Goal: Share content

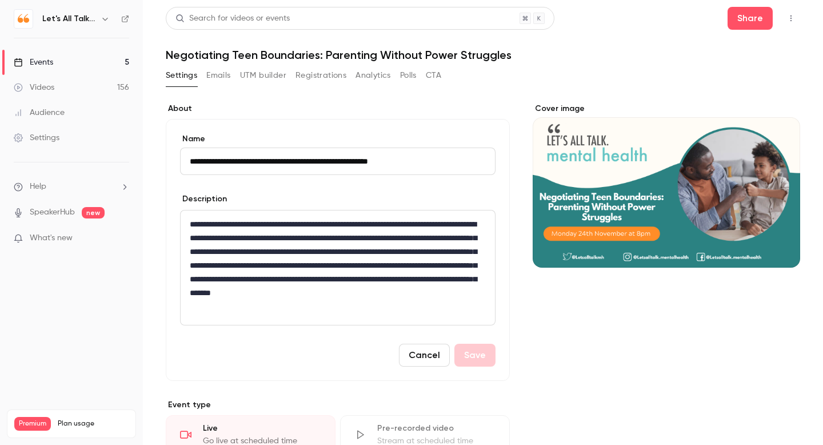
scroll to position [157, 0]
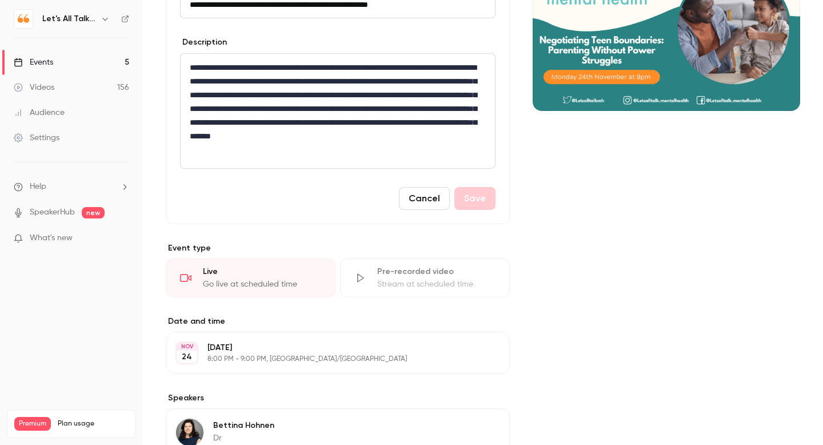
click at [41, 58] on div "Events" at bounding box center [33, 62] width 39 height 11
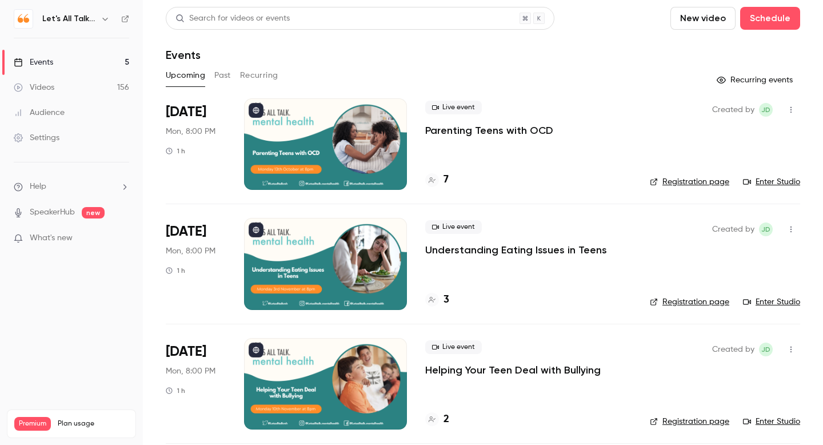
click at [467, 129] on p "Parenting Teens with OCD" at bounding box center [489, 130] width 128 height 14
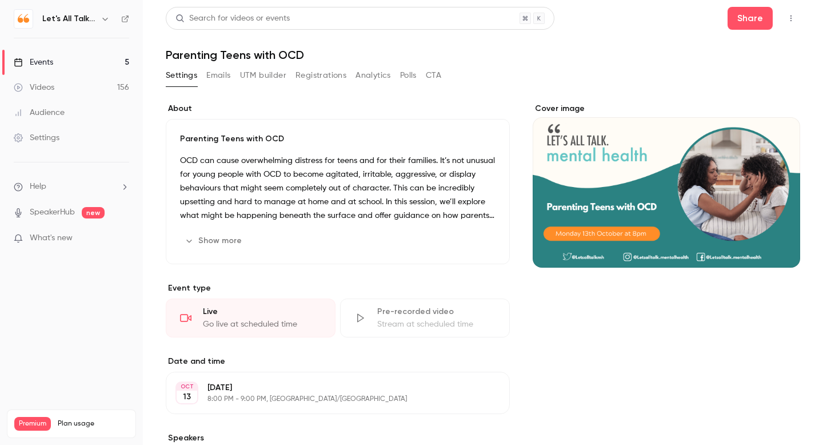
click at [791, 23] on button "button" at bounding box center [791, 18] width 18 height 18
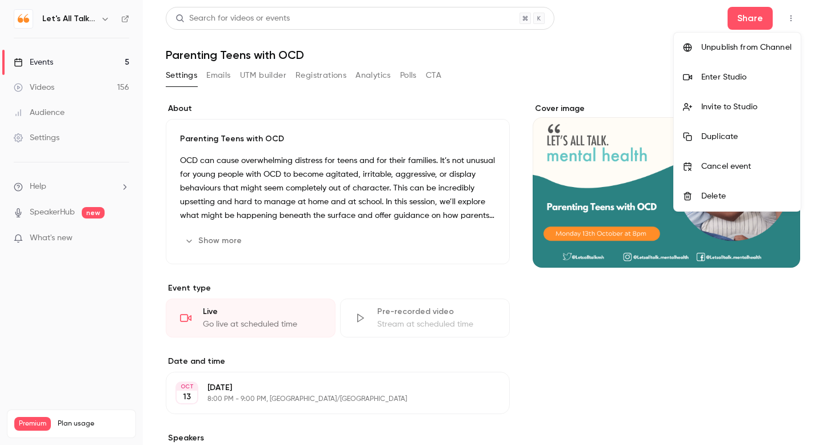
click at [742, 104] on div "Invite to Studio" at bounding box center [746, 106] width 90 height 11
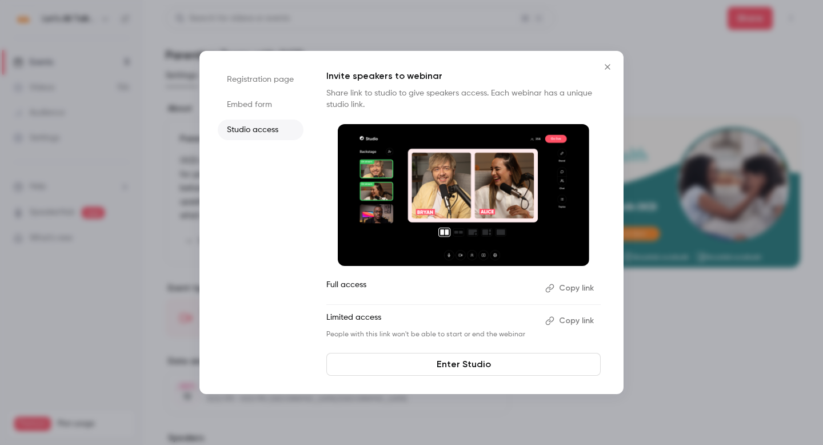
click at [576, 322] on button "Copy link" at bounding box center [571, 321] width 60 height 18
